Goal: Task Accomplishment & Management: Manage account settings

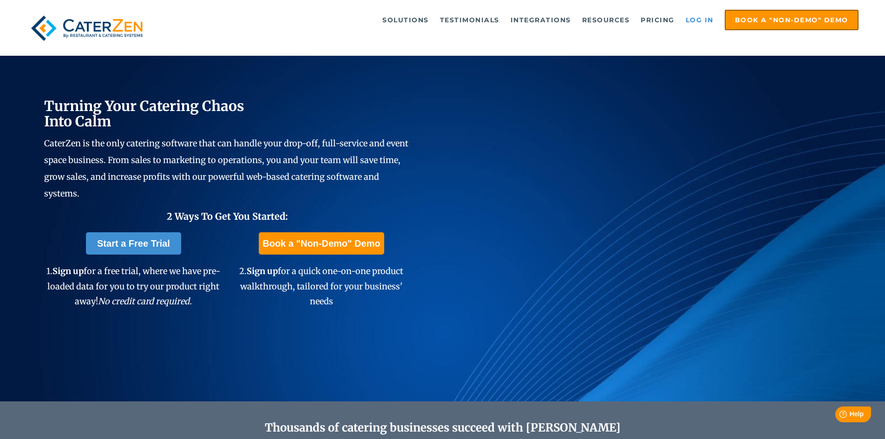
click at [697, 25] on link "Log in" at bounding box center [699, 20] width 37 height 19
click at [690, 20] on link "Log in" at bounding box center [699, 20] width 37 height 19
click at [699, 16] on link "Log in" at bounding box center [699, 20] width 37 height 19
